Goal: Use online tool/utility: Utilize a website feature to perform a specific function

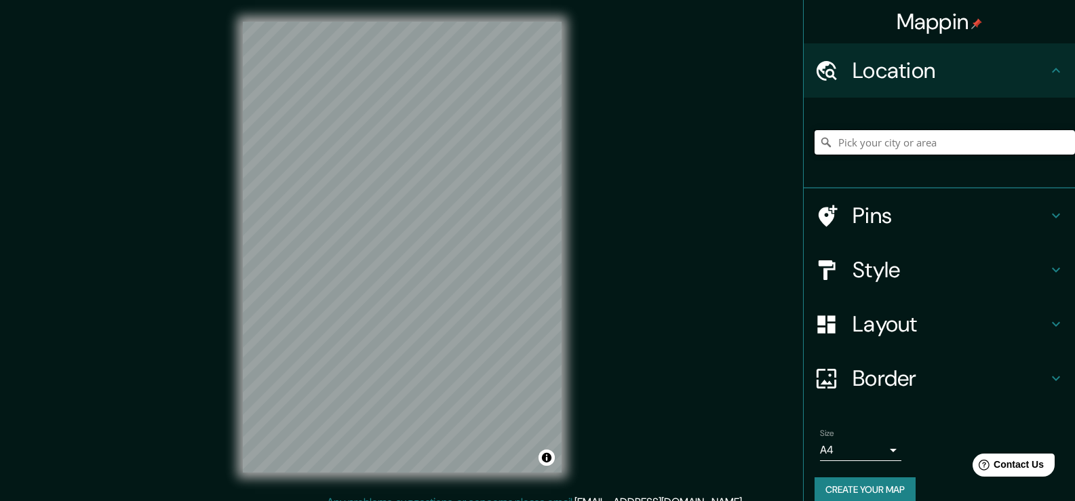
click at [896, 137] on input "Pick your city or area" at bounding box center [945, 142] width 260 height 24
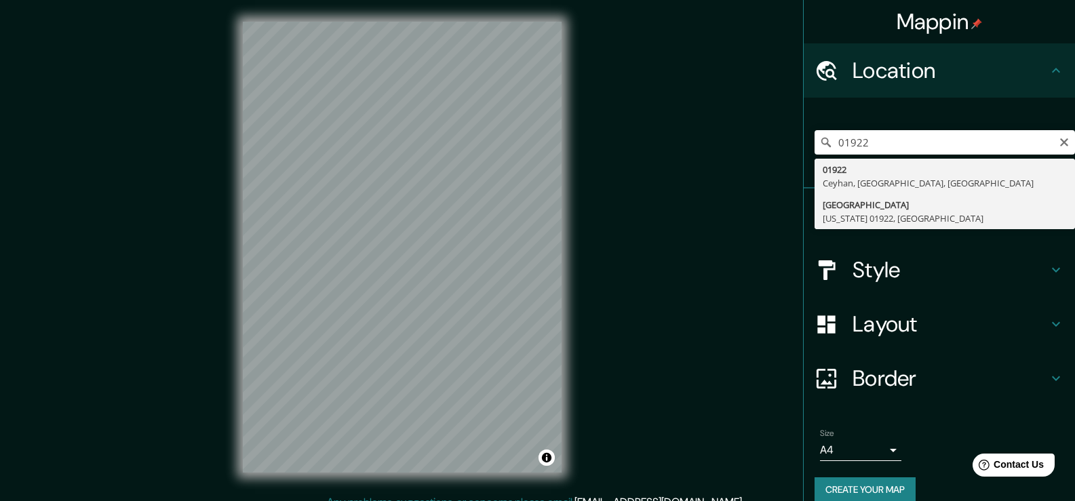
type input "[GEOGRAPHIC_DATA], [US_STATE] 01922, [GEOGRAPHIC_DATA]"
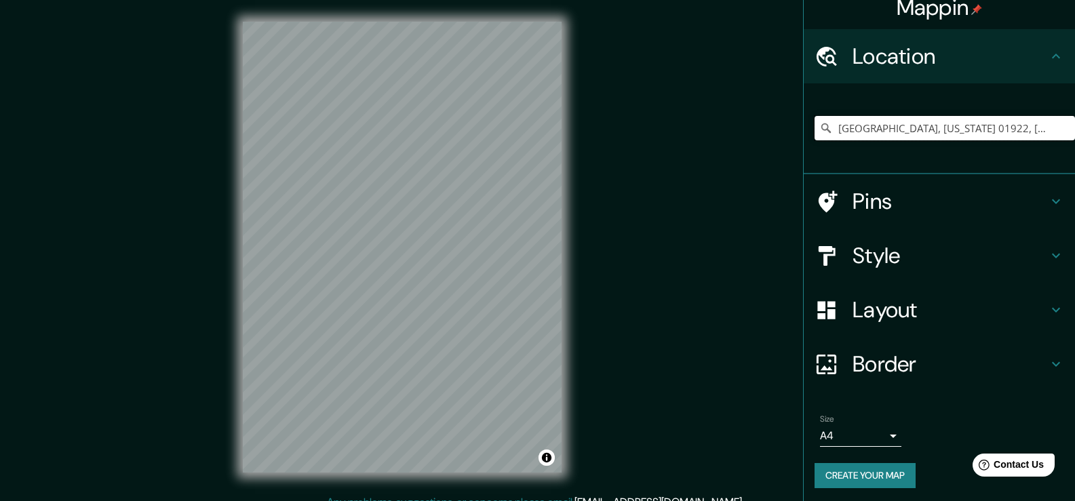
scroll to position [18, 0]
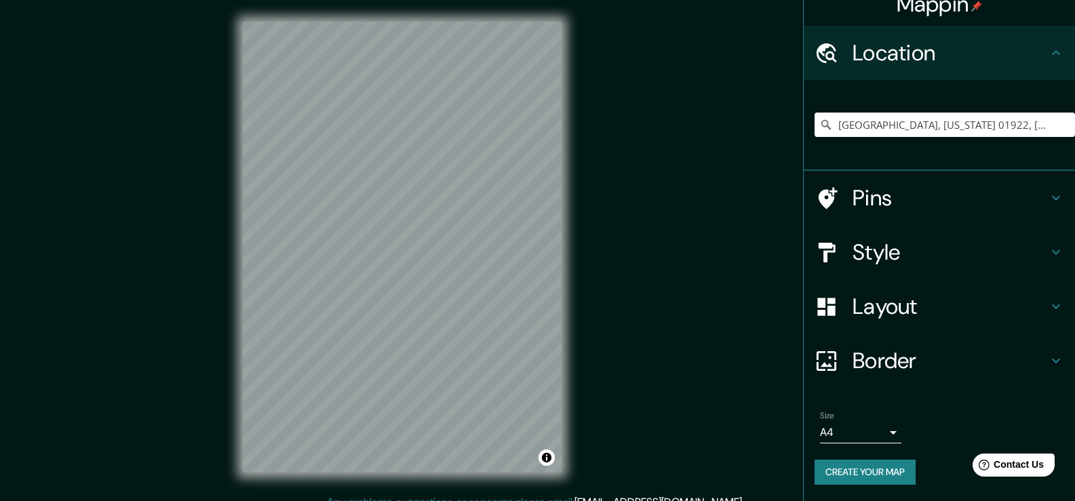
click at [605, 404] on div "Mappin Location [GEOGRAPHIC_DATA][US_STATE], [GEOGRAPHIC_DATA] Pins Style Layou…" at bounding box center [537, 258] width 1075 height 516
click at [832, 468] on button "Create your map" at bounding box center [865, 472] width 101 height 25
click at [863, 195] on h4 "Pins" at bounding box center [950, 197] width 195 height 27
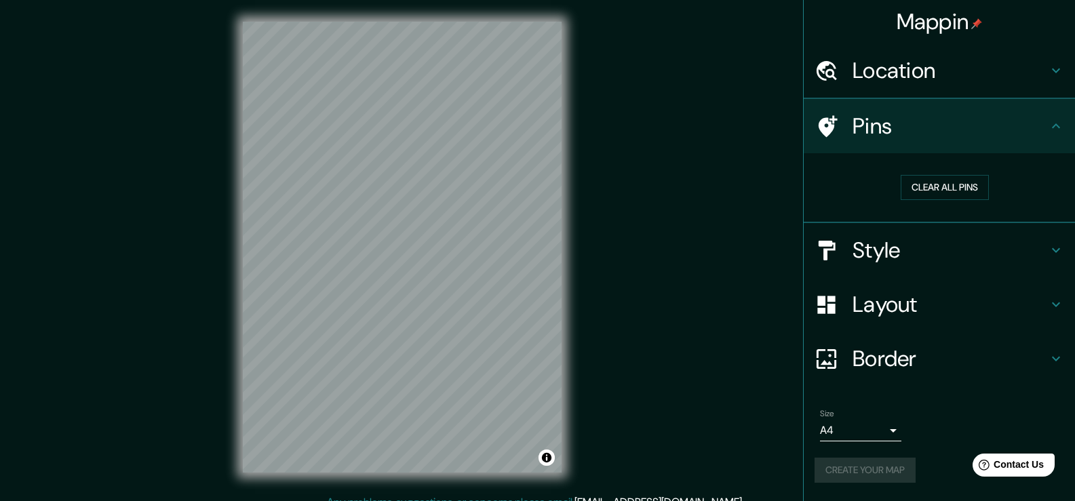
scroll to position [0, 0]
click at [874, 233] on div "Style" at bounding box center [939, 250] width 271 height 54
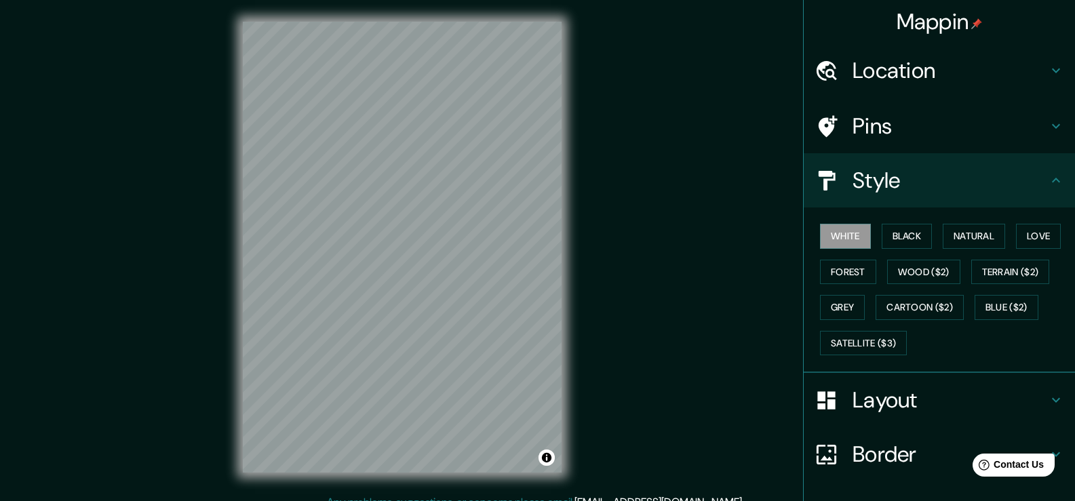
click at [880, 395] on h4 "Layout" at bounding box center [950, 400] width 195 height 27
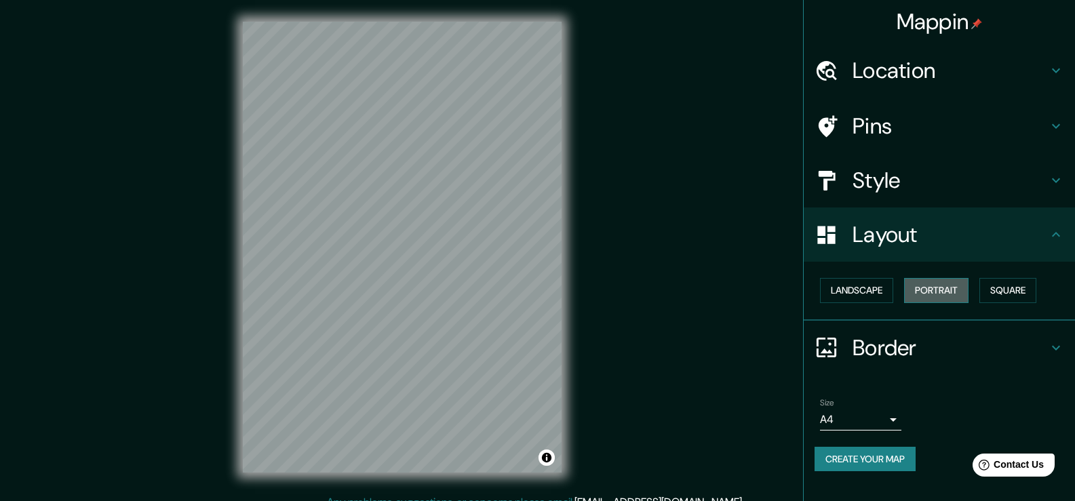
click at [935, 291] on button "Portrait" at bounding box center [936, 290] width 64 height 25
click at [873, 281] on button "Landscape" at bounding box center [856, 290] width 73 height 25
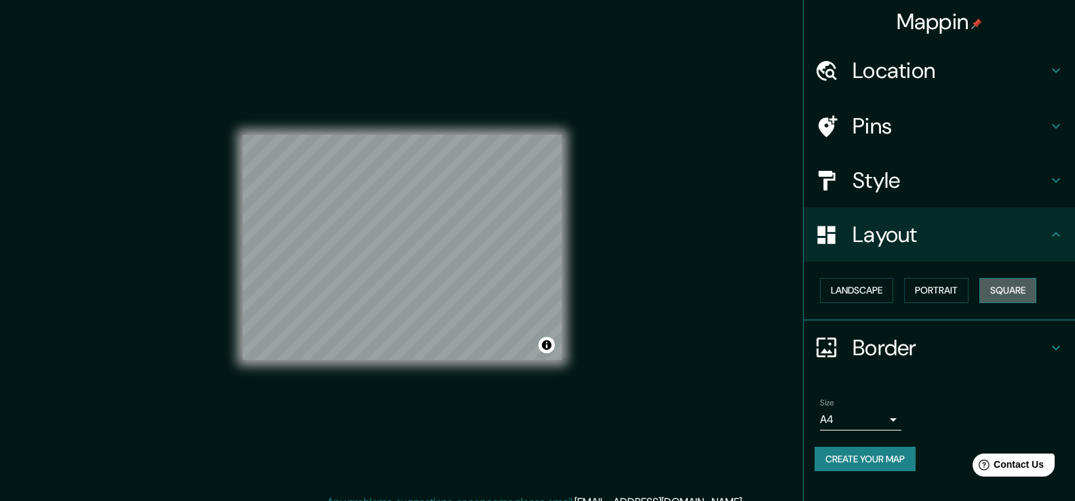
click at [1013, 281] on button "Square" at bounding box center [1007, 290] width 57 height 25
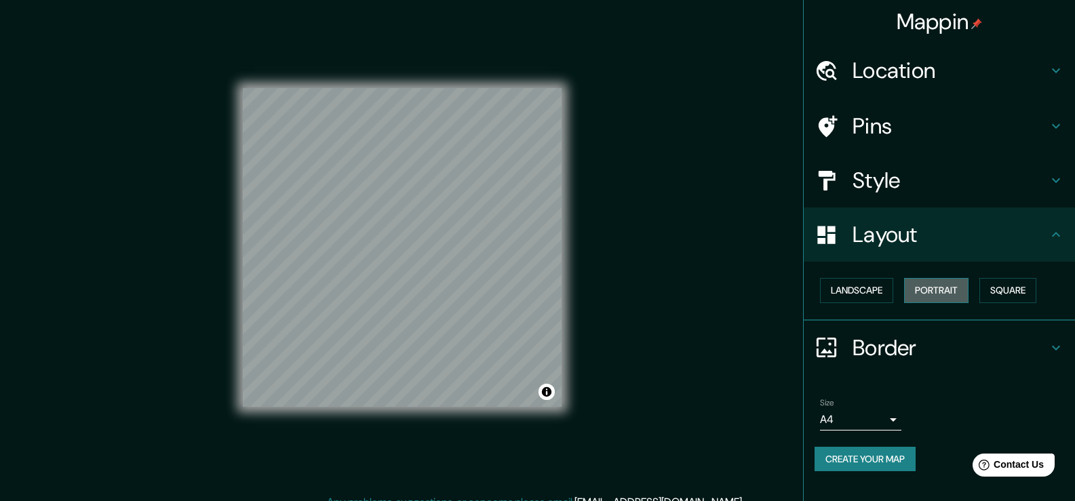
click at [954, 286] on button "Portrait" at bounding box center [936, 290] width 64 height 25
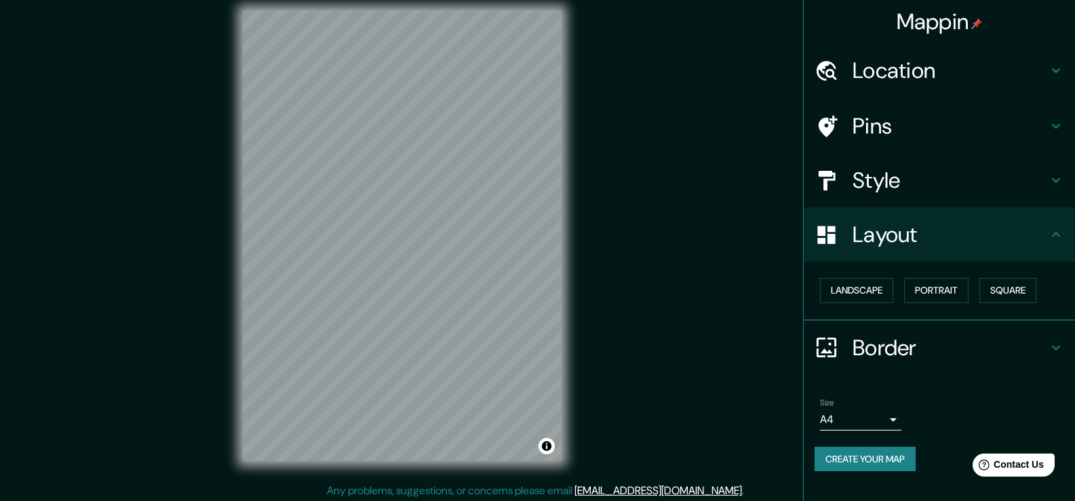
scroll to position [15, 0]
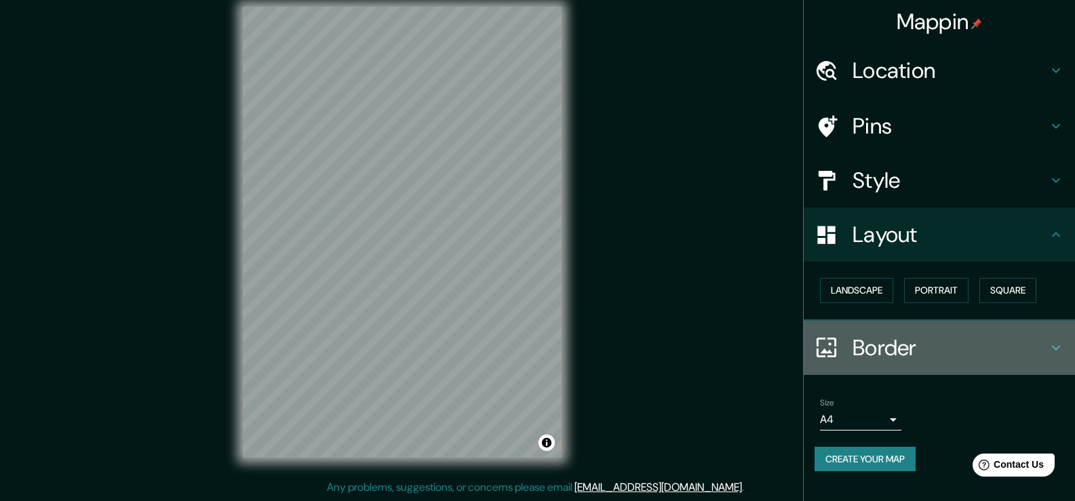
drag, startPoint x: 874, startPoint y: 336, endPoint x: 886, endPoint y: 343, distance: 13.7
click at [881, 342] on h4 "Border" at bounding box center [950, 347] width 195 height 27
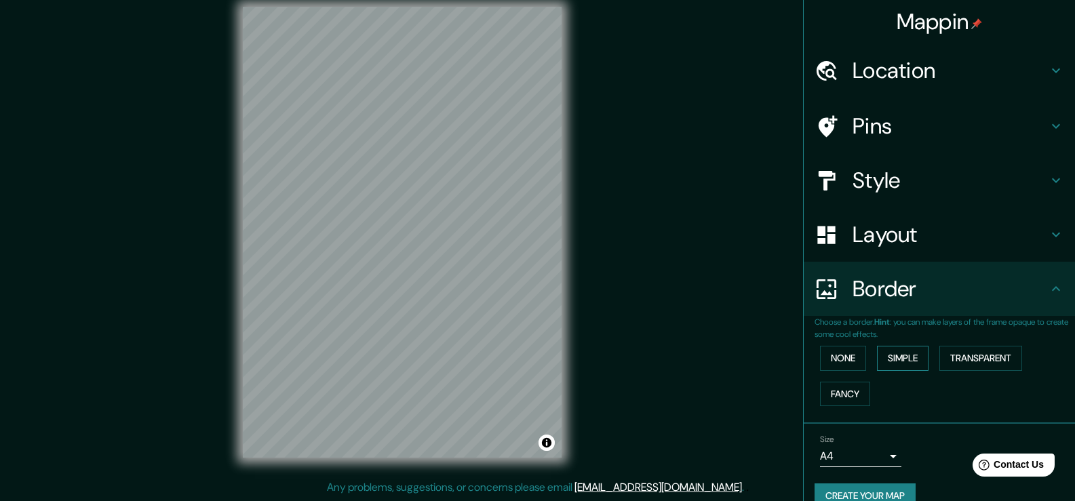
click at [899, 353] on button "Simple" at bounding box center [903, 358] width 52 height 25
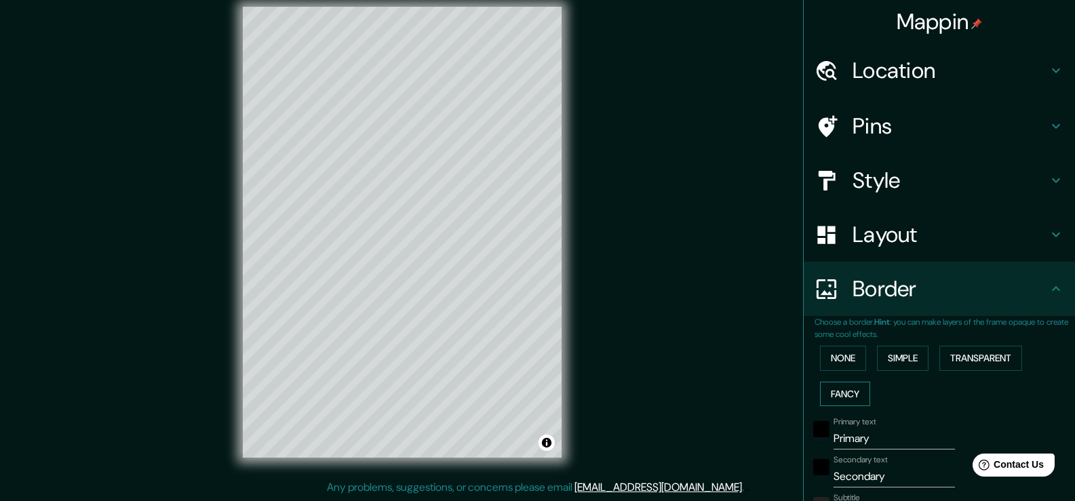
click at [834, 387] on button "Fancy" at bounding box center [845, 394] width 50 height 25
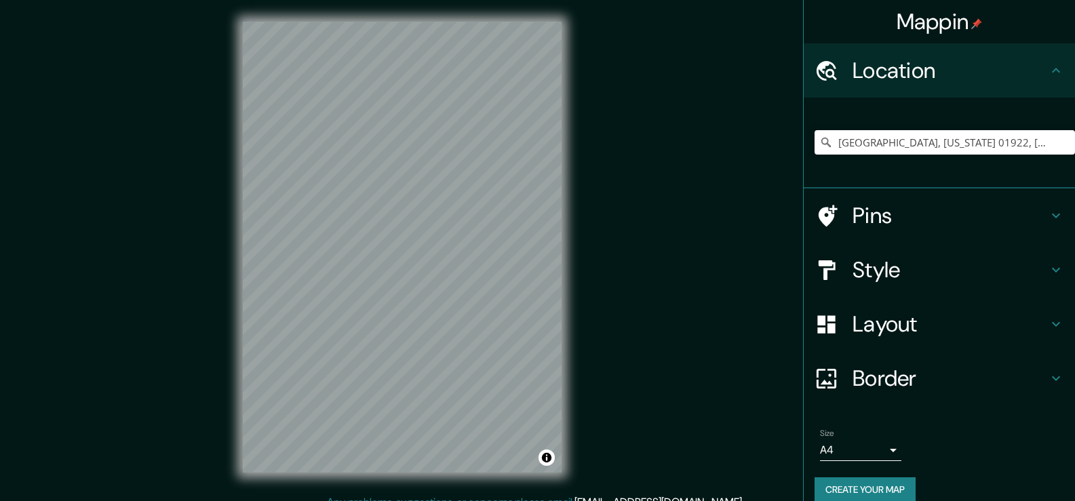
scroll to position [15, 0]
